Goal: Task Accomplishment & Management: Manage account settings

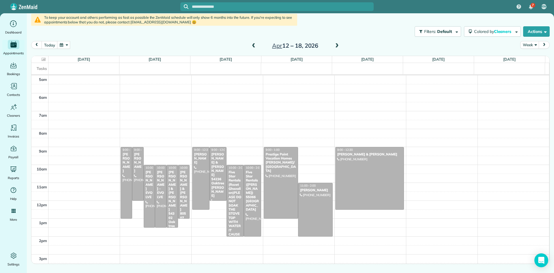
scroll to position [36, 0]
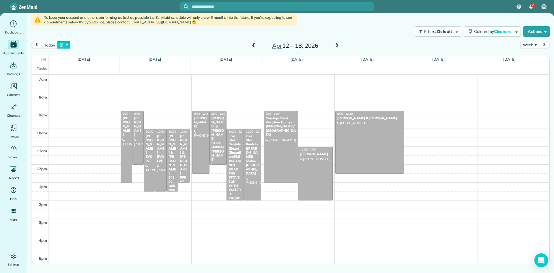
click at [61, 45] on button "button" at bounding box center [63, 45] width 13 height 8
click at [78, 48] on link "Prev" at bounding box center [78, 48] width 16 height 14
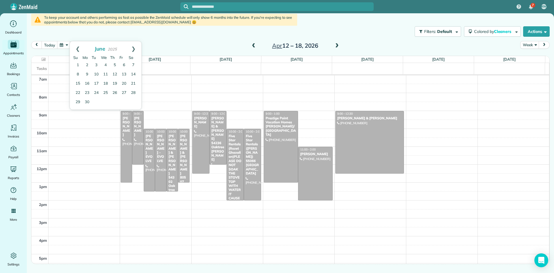
click at [78, 48] on link "Prev" at bounding box center [78, 48] width 16 height 14
click at [74, 48] on link "Prev" at bounding box center [78, 48] width 16 height 14
click at [122, 101] on link "31" at bounding box center [123, 101] width 9 height 9
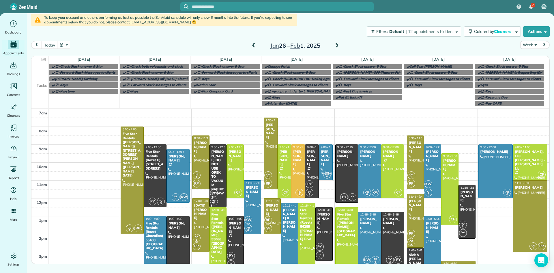
click at [61, 45] on button "button" at bounding box center [63, 45] width 13 height 8
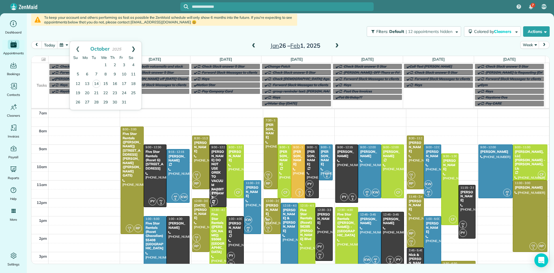
click at [134, 50] on link "Next" at bounding box center [133, 48] width 16 height 14
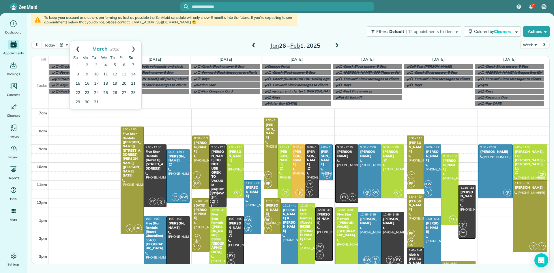
click at [78, 48] on link "Prev" at bounding box center [78, 48] width 16 height 14
click at [132, 101] on link "31" at bounding box center [133, 101] width 9 height 9
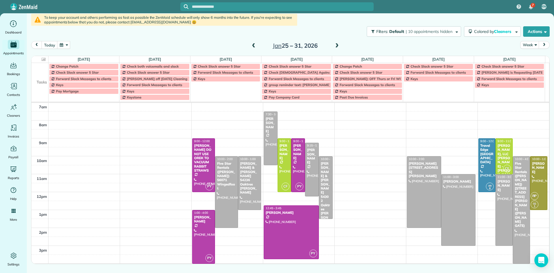
click at [62, 46] on button "button" at bounding box center [63, 45] width 13 height 8
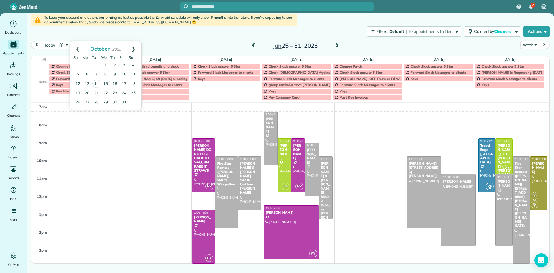
click at [132, 50] on link "Next" at bounding box center [133, 48] width 16 height 14
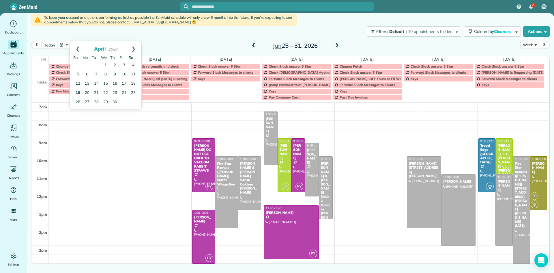
click at [81, 92] on link "19" at bounding box center [77, 92] width 9 height 9
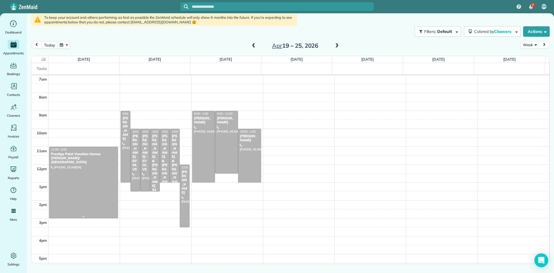
click at [69, 175] on div at bounding box center [83, 182] width 68 height 71
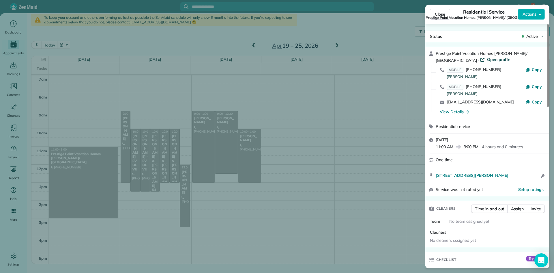
click at [487, 61] on span "Open profile" at bounding box center [498, 60] width 23 height 6
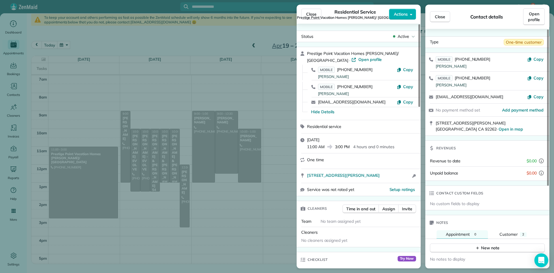
click at [311, 16] on span "Prestige Point Vacation Homes [PERSON_NAME]/ [GEOGRAPHIC_DATA]" at bounding box center [355, 17] width 117 height 5
click at [313, 14] on span "Close" at bounding box center [311, 14] width 10 height 6
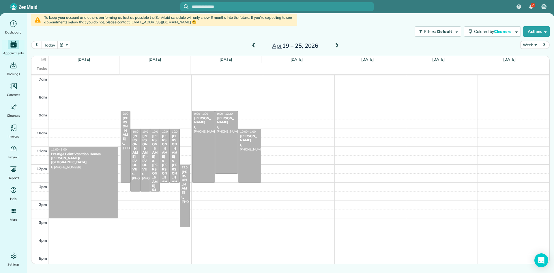
click at [48, 45] on button "today" at bounding box center [50, 45] width 16 height 8
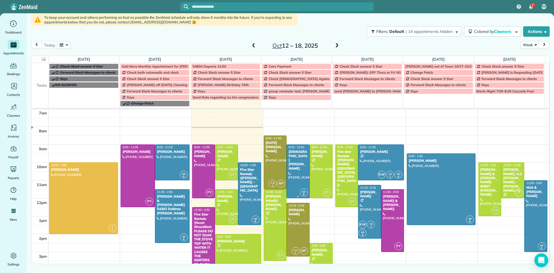
click at [298, 177] on div at bounding box center [298, 170] width 22 height 53
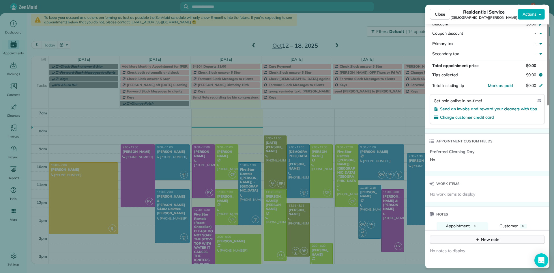
drag, startPoint x: 548, startPoint y: 102, endPoint x: 492, endPoint y: 236, distance: 145.5
click at [548, 105] on div at bounding box center [548, 64] width 2 height 81
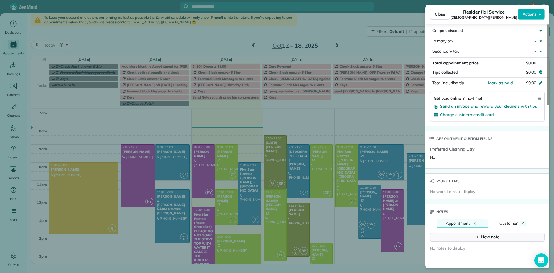
click at [486, 237] on div "New note" at bounding box center [487, 237] width 24 height 6
click at [444, 244] on textarea at bounding box center [487, 245] width 104 height 17
paste textarea "**********"
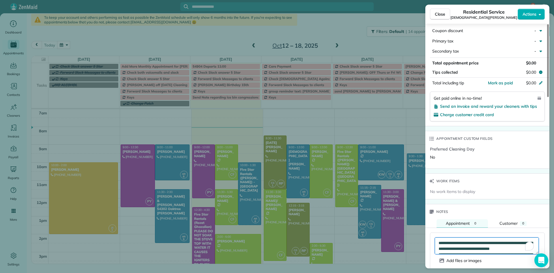
scroll to position [27, 0]
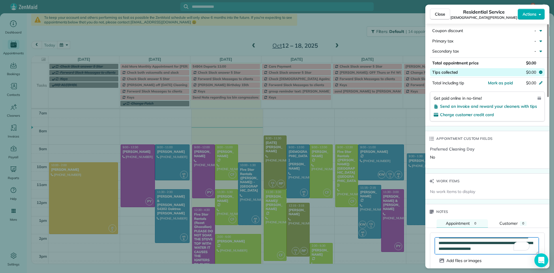
type textarea "**********"
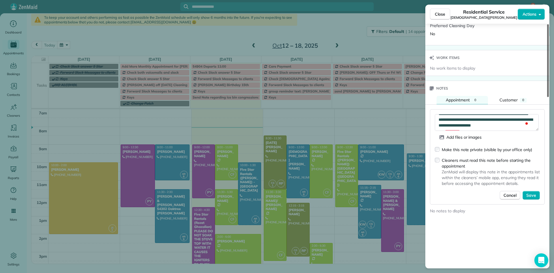
scroll to position [448, 0]
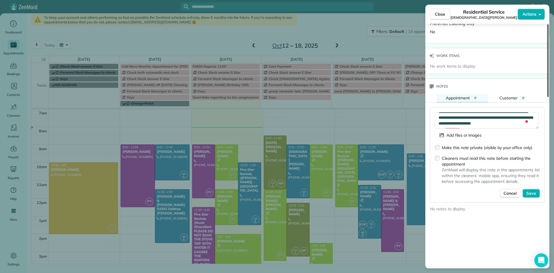
drag, startPoint x: 547, startPoint y: 161, endPoint x: 547, endPoint y: 183, distance: 21.9
click at [547, 97] on div at bounding box center [548, 60] width 2 height 73
click at [530, 191] on span "Save" at bounding box center [531, 193] width 10 height 6
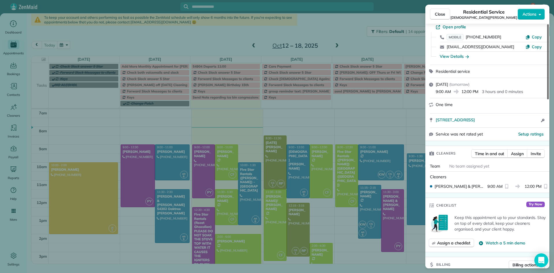
scroll to position [0, 0]
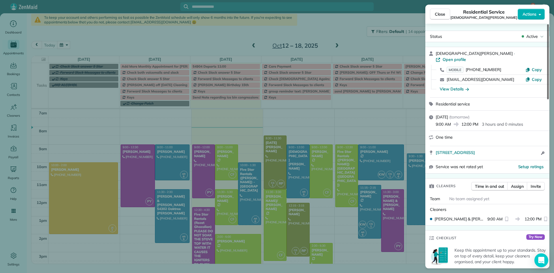
drag, startPoint x: 547, startPoint y: 164, endPoint x: 536, endPoint y: 25, distance: 138.8
click at [547, 25] on div at bounding box center [548, 61] width 2 height 75
click at [466, 57] on span "Open profile" at bounding box center [453, 60] width 23 height 6
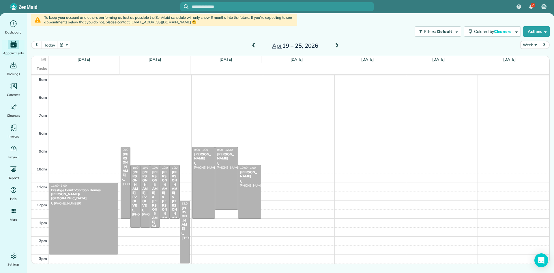
scroll to position [36, 0]
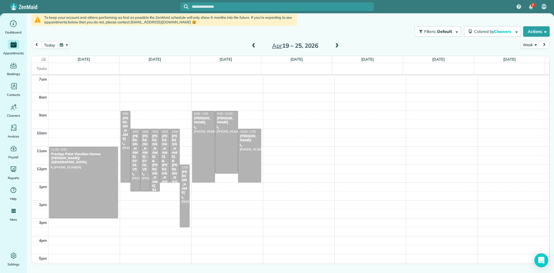
click at [52, 46] on button "today" at bounding box center [50, 45] width 16 height 8
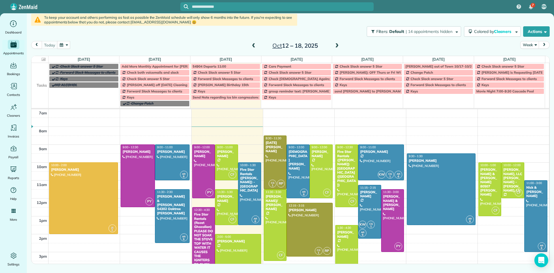
click at [62, 45] on button "button" at bounding box center [63, 45] width 13 height 8
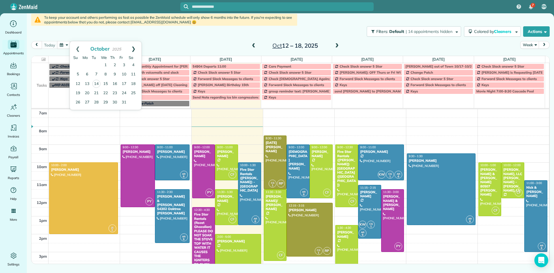
click at [134, 48] on link "Next" at bounding box center [133, 48] width 16 height 14
click at [80, 65] on link "1" at bounding box center [77, 65] width 9 height 9
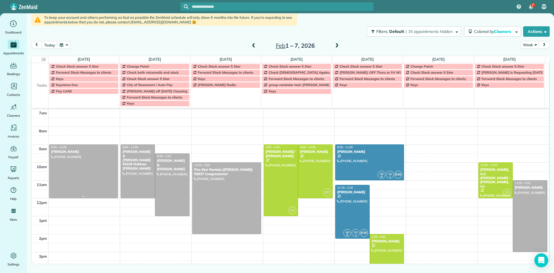
click at [76, 172] on div at bounding box center [83, 170] width 68 height 53
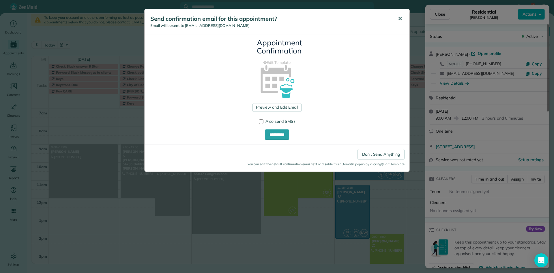
click at [399, 17] on span "✕" at bounding box center [400, 18] width 4 height 7
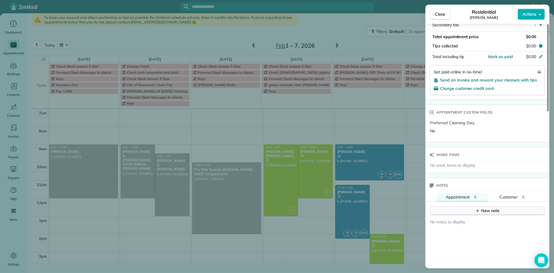
drag, startPoint x: 547, startPoint y: 90, endPoint x: 506, endPoint y: 208, distance: 124.7
click at [549, 111] on div at bounding box center [548, 67] width 2 height 87
click at [492, 210] on div "New note" at bounding box center [487, 210] width 24 height 6
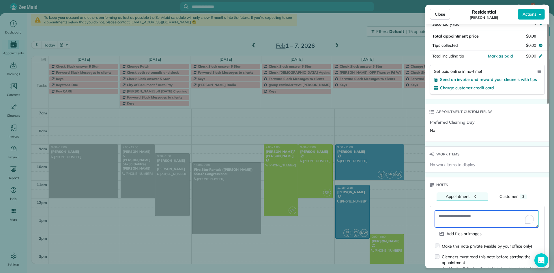
click at [461, 218] on textarea "To enrich screen reader interactions, please activate Accessibility in Grammarl…" at bounding box center [487, 218] width 104 height 17
type textarea "**********"
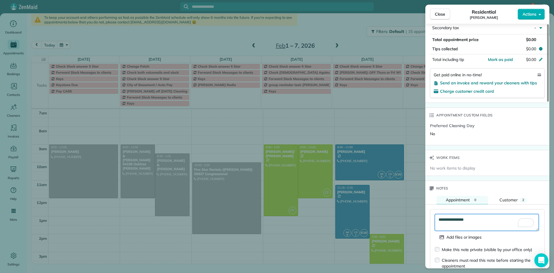
click at [477, 220] on textarea "**********" at bounding box center [487, 222] width 104 height 17
type textarea "**********"
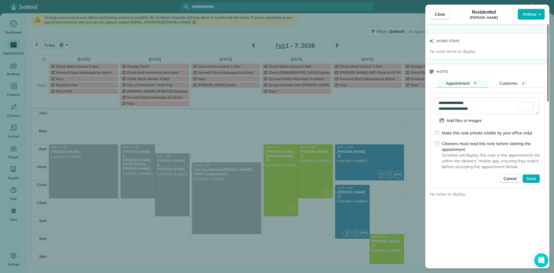
drag, startPoint x: 547, startPoint y: 165, endPoint x: 549, endPoint y: 199, distance: 34.4
click at [549, 102] on div at bounding box center [548, 62] width 2 height 77
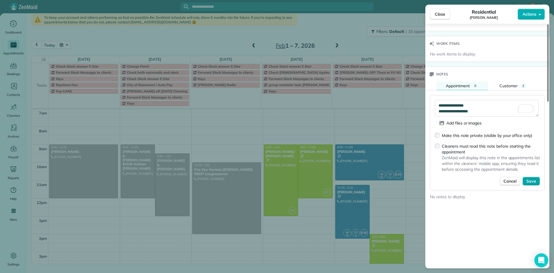
click at [534, 179] on span "Save" at bounding box center [531, 181] width 10 height 6
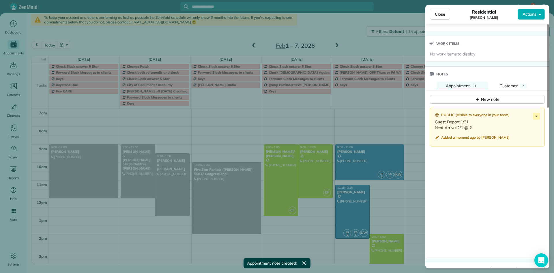
click at [437, 13] on span "Close" at bounding box center [440, 14] width 10 height 6
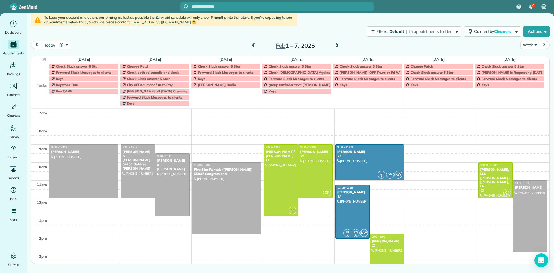
click at [64, 102] on td "Pay CARE" at bounding box center [83, 97] width 71 height 18
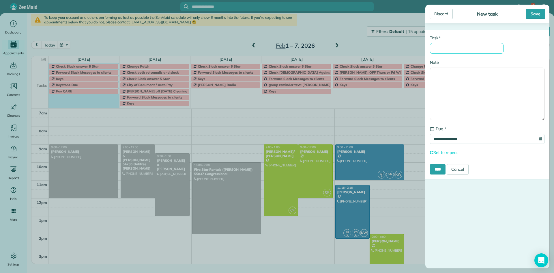
click at [457, 50] on input "* Task" at bounding box center [467, 48] width 74 height 11
type input "**********"
click at [443, 170] on input "****" at bounding box center [438, 169] width 16 height 10
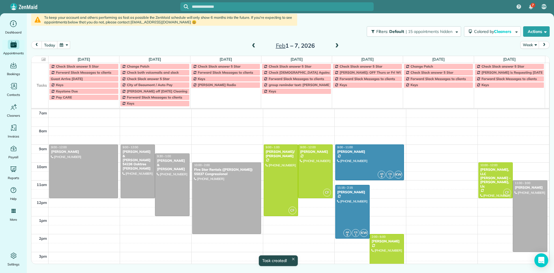
click at [254, 45] on span at bounding box center [253, 45] width 6 height 5
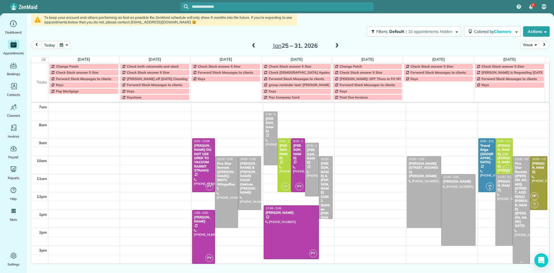
click at [519, 183] on div "Five Star Rentals ([PERSON_NAME]) [STREET_ADDRESS][PERSON_NAME] ([PERSON_NAME] …" at bounding box center [521, 194] width 14 height 66
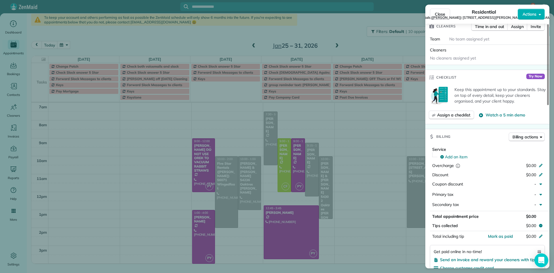
drag, startPoint x: 549, startPoint y: 102, endPoint x: 549, endPoint y: 150, distance: 47.6
click at [549, 105] on div at bounding box center [548, 64] width 2 height 81
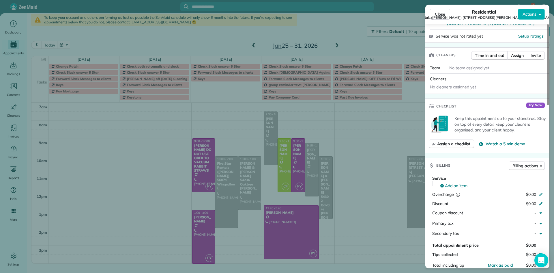
click at [436, 16] on span "Five Star Rentals ([PERSON_NAME]) [STREET_ADDRESS][PERSON_NAME] ([PERSON_NAME] …" at bounding box center [484, 17] width 162 height 5
click at [438, 13] on span "Close" at bounding box center [440, 14] width 10 height 6
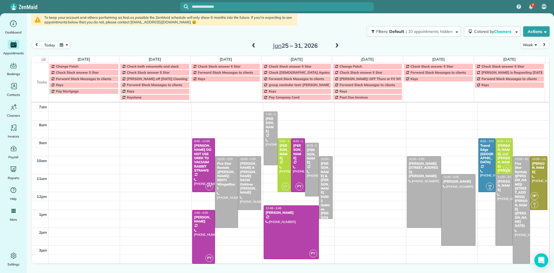
click at [50, 44] on button "today" at bounding box center [50, 45] width 16 height 8
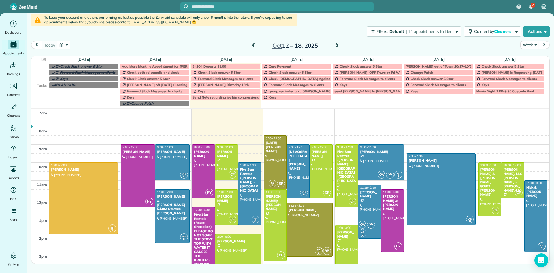
click at [334, 46] on span at bounding box center [337, 45] width 6 height 5
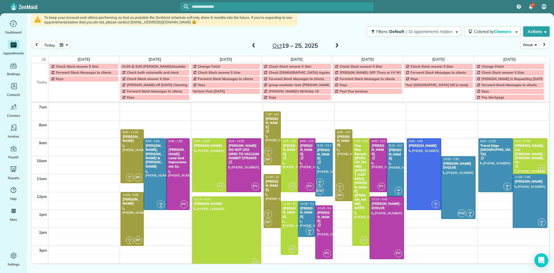
click at [334, 46] on span at bounding box center [337, 45] width 6 height 5
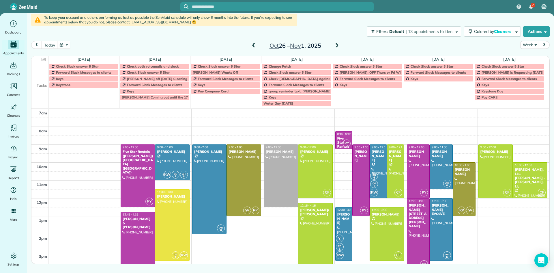
click at [334, 46] on span at bounding box center [337, 45] width 6 height 5
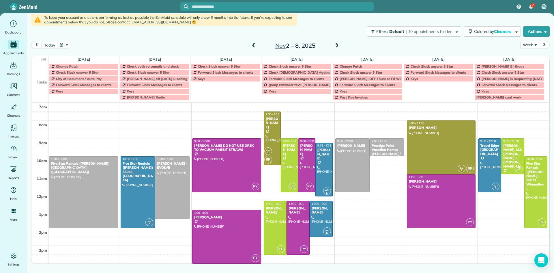
click at [62, 45] on button "button" at bounding box center [63, 45] width 13 height 8
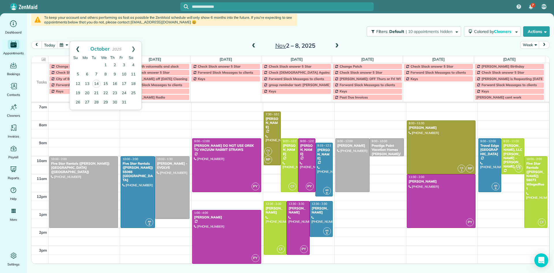
click at [77, 50] on link "Prev" at bounding box center [78, 48] width 16 height 14
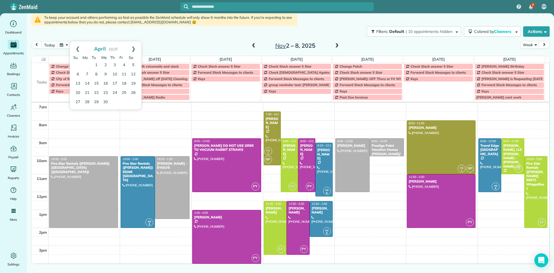
click at [77, 50] on link "Prev" at bounding box center [78, 48] width 16 height 14
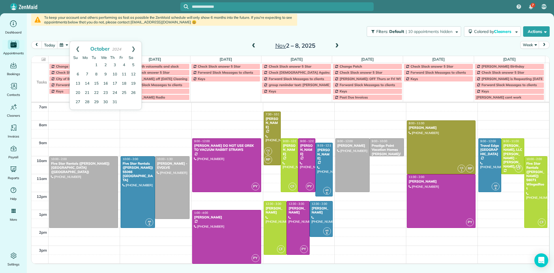
click at [77, 50] on link "Prev" at bounding box center [78, 48] width 16 height 14
click at [137, 47] on link "Next" at bounding box center [133, 48] width 16 height 14
click at [98, 62] on link "1" at bounding box center [96, 65] width 9 height 9
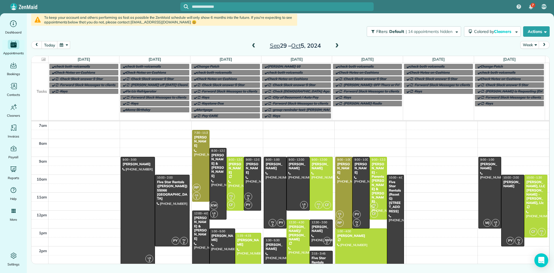
click at [337, 47] on span at bounding box center [337, 45] width 6 height 5
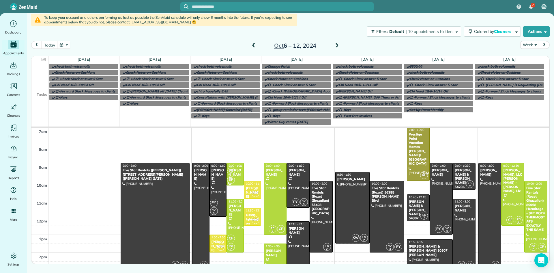
click at [427, 108] on tbody "check both voicemails check both voicemails check both voicemails Change Patch …" at bounding box center [287, 94] width 513 height 62
click at [336, 47] on span at bounding box center [337, 45] width 6 height 5
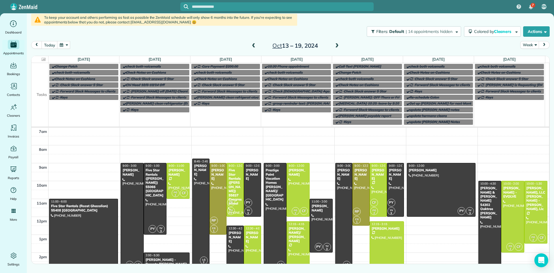
click at [336, 45] on span at bounding box center [337, 45] width 6 height 5
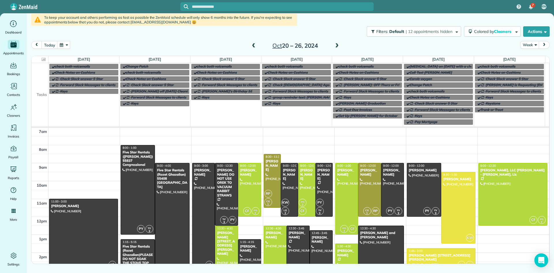
click at [254, 44] on span at bounding box center [253, 45] width 6 height 5
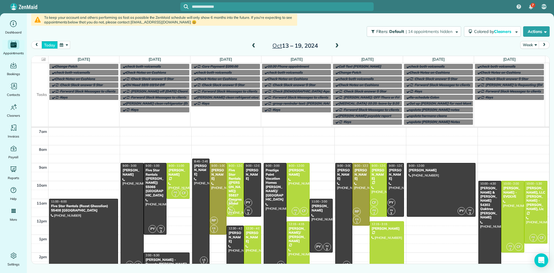
click at [50, 47] on button "today" at bounding box center [50, 45] width 16 height 8
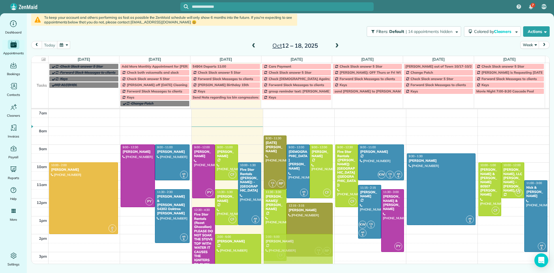
drag, startPoint x: 346, startPoint y: 240, endPoint x: 326, endPoint y: 251, distance: 22.7
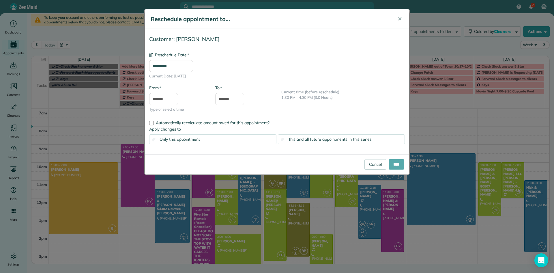
type input "**********"
click at [395, 165] on input "****" at bounding box center [396, 164] width 16 height 10
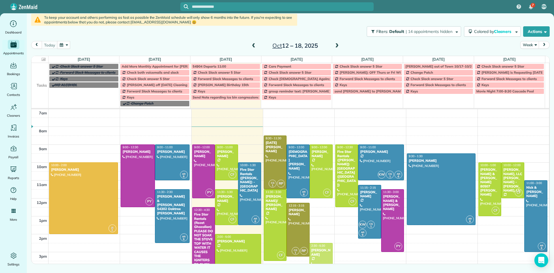
drag, startPoint x: 319, startPoint y: 247, endPoint x: 320, endPoint y: 258, distance: 11.0
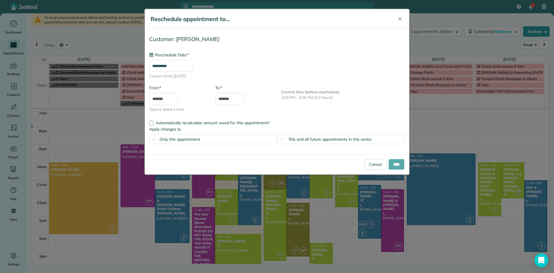
type input "**********"
click at [396, 163] on input "****" at bounding box center [396, 164] width 16 height 10
